Goal: Check status: Check status

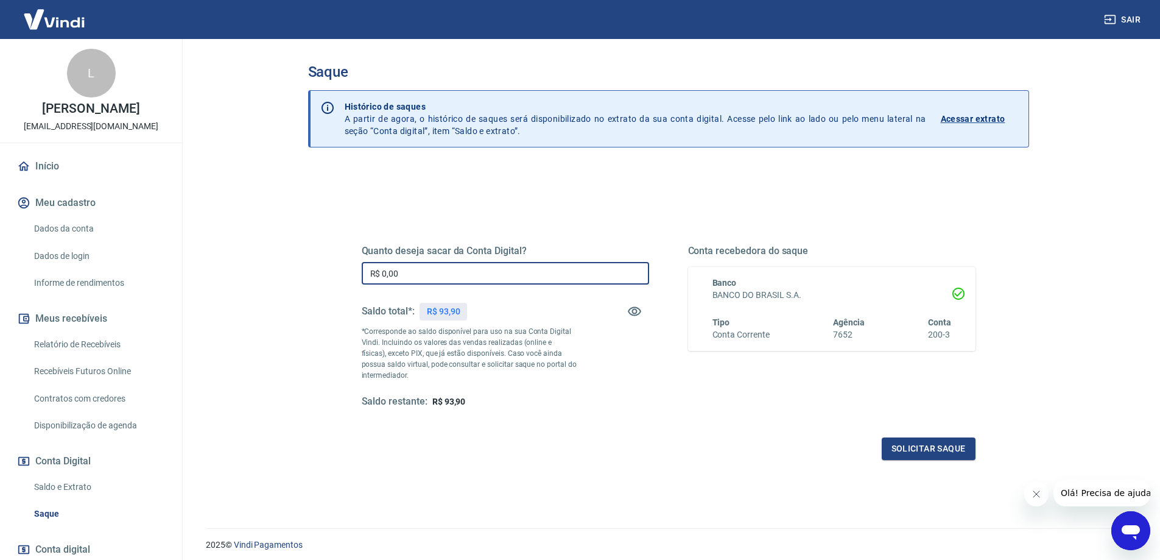
click at [416, 270] on input "R$ 0,00" at bounding box center [505, 273] width 287 height 23
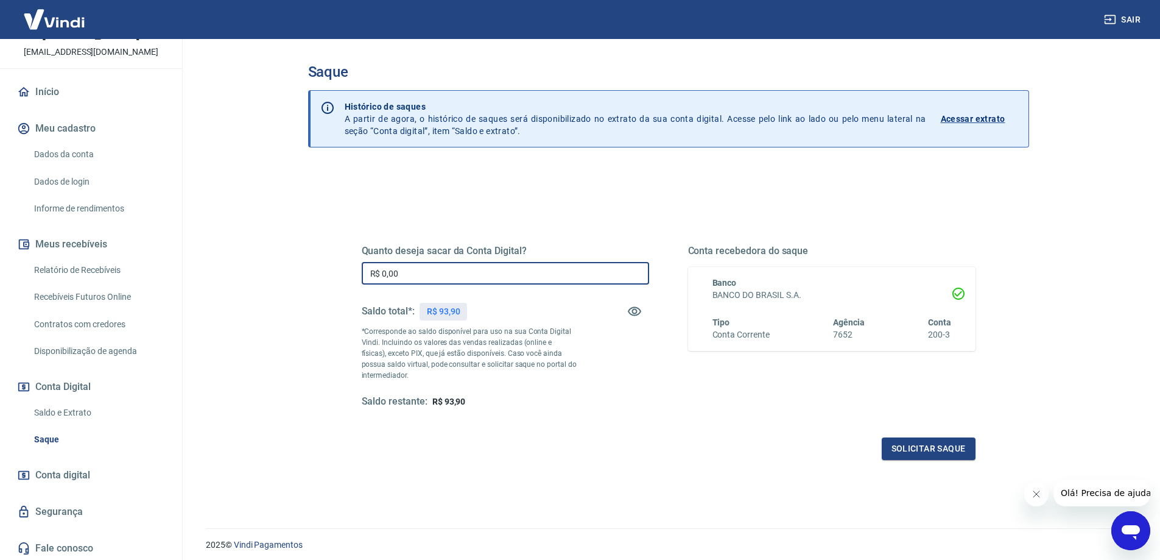
scroll to position [76, 0]
click at [80, 409] on link "Saldo e Extrato" at bounding box center [98, 410] width 138 height 25
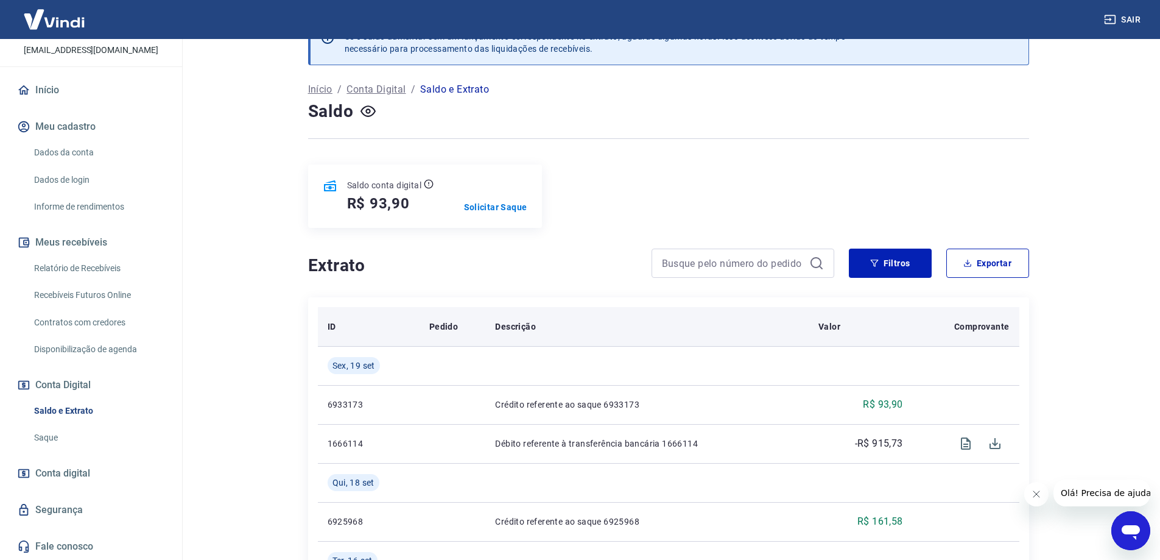
scroll to position [61, 0]
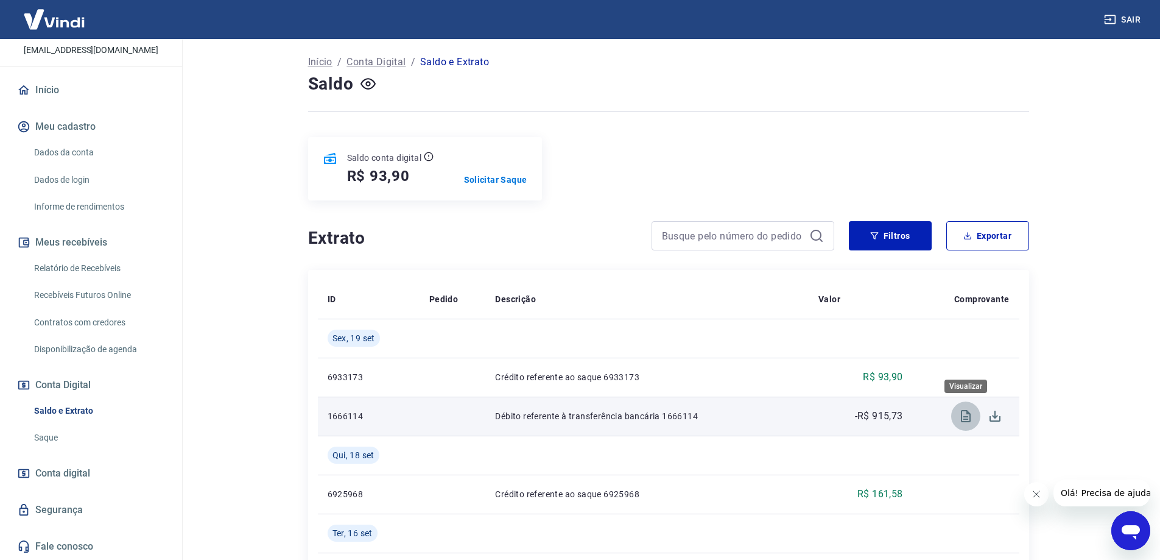
click at [970, 413] on icon "Visualizar" at bounding box center [965, 416] width 15 height 15
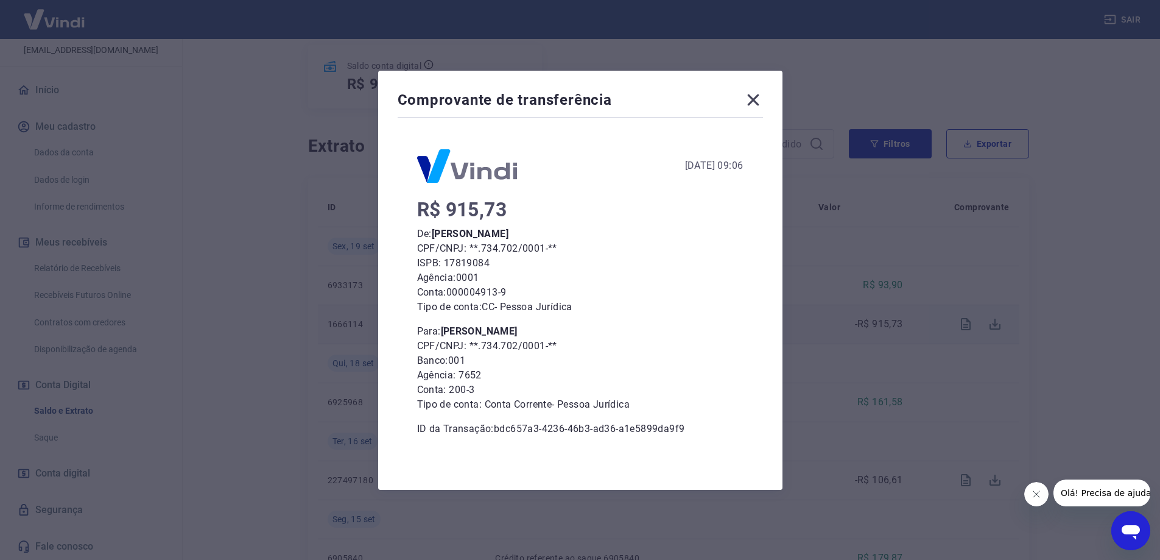
scroll to position [183, 0]
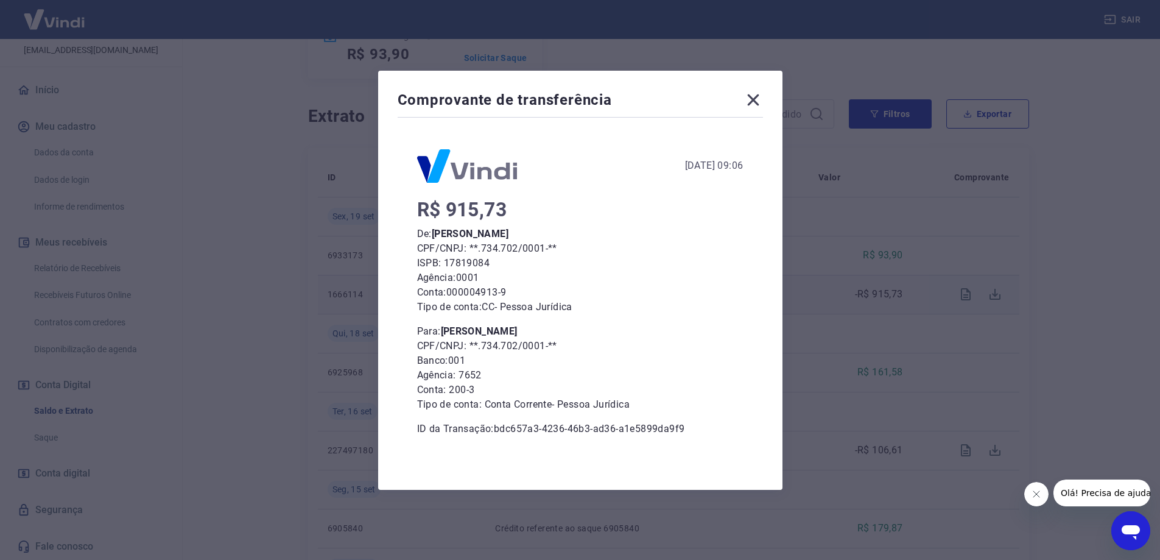
click at [760, 100] on icon at bounding box center [752, 99] width 19 height 19
